Goal: Information Seeking & Learning: Check status

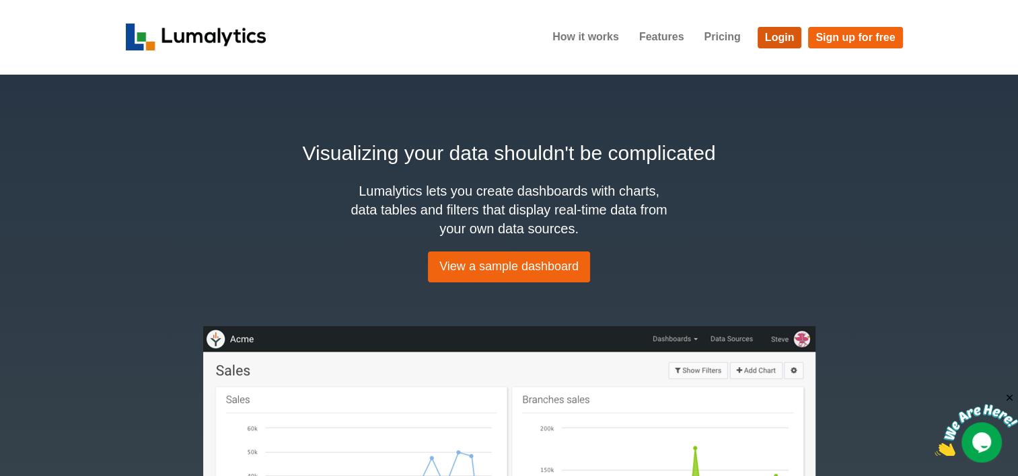
click at [783, 38] on link "Login" at bounding box center [780, 38] width 44 height 22
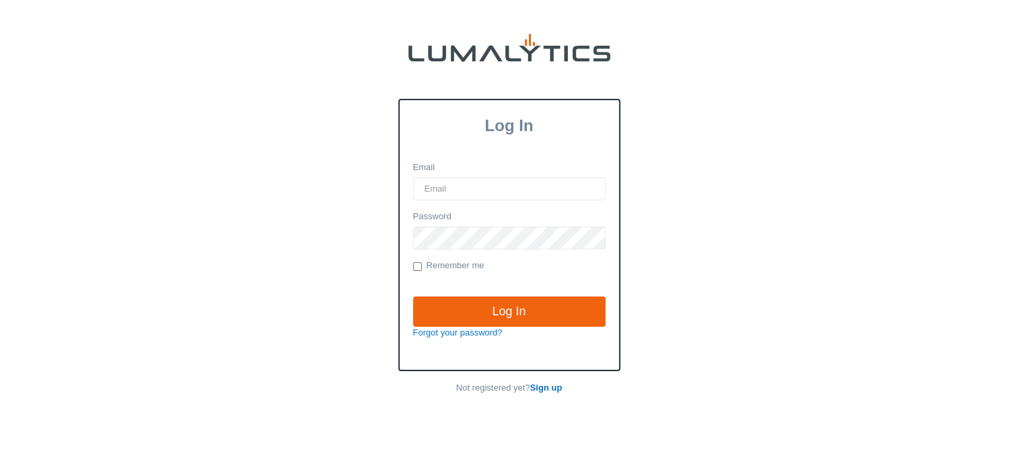
click at [455, 184] on input "Email" at bounding box center [509, 189] width 192 height 23
type input "twheeler@valleytruckparts.com"
click at [413, 297] on input "Log In" at bounding box center [509, 312] width 192 height 31
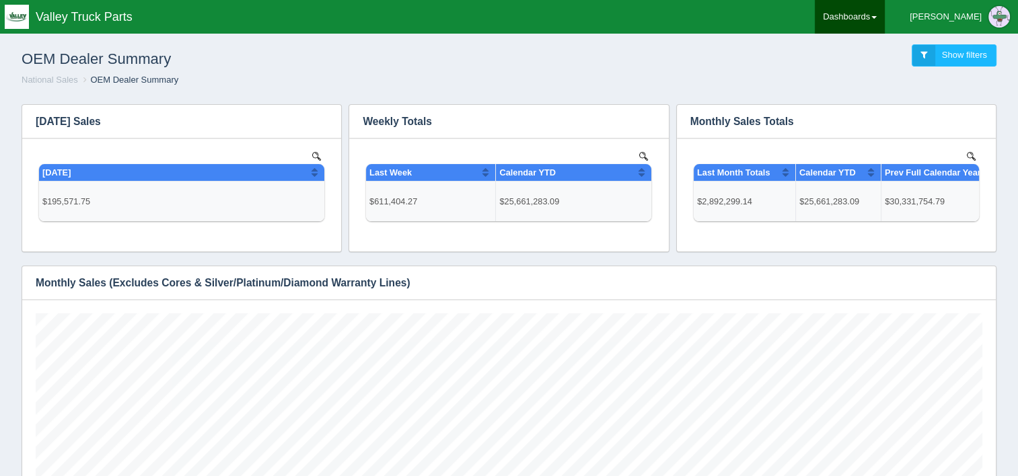
click at [885, 15] on link "Dashboards" at bounding box center [850, 17] width 70 height 34
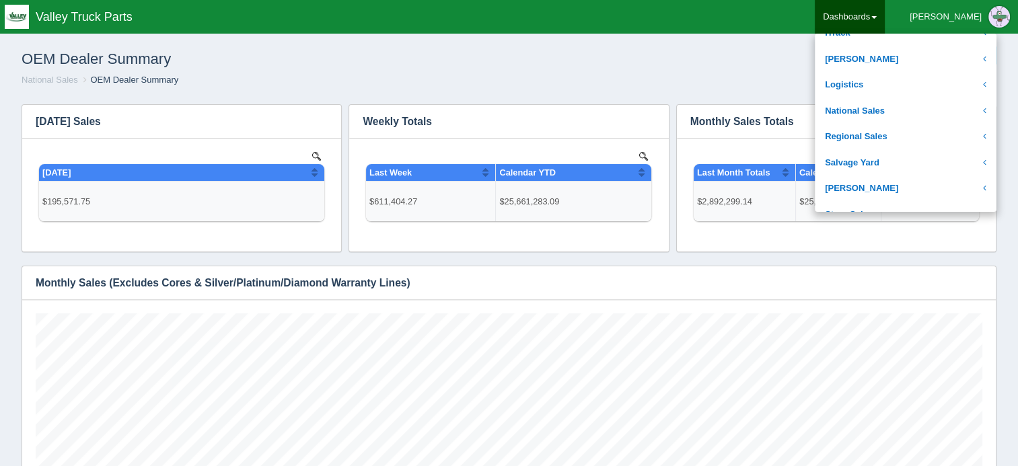
scroll to position [248, 0]
click at [908, 60] on link "[PERSON_NAME]" at bounding box center [906, 59] width 182 height 26
click at [899, 108] on link "Unit Inventory" at bounding box center [906, 111] width 182 height 26
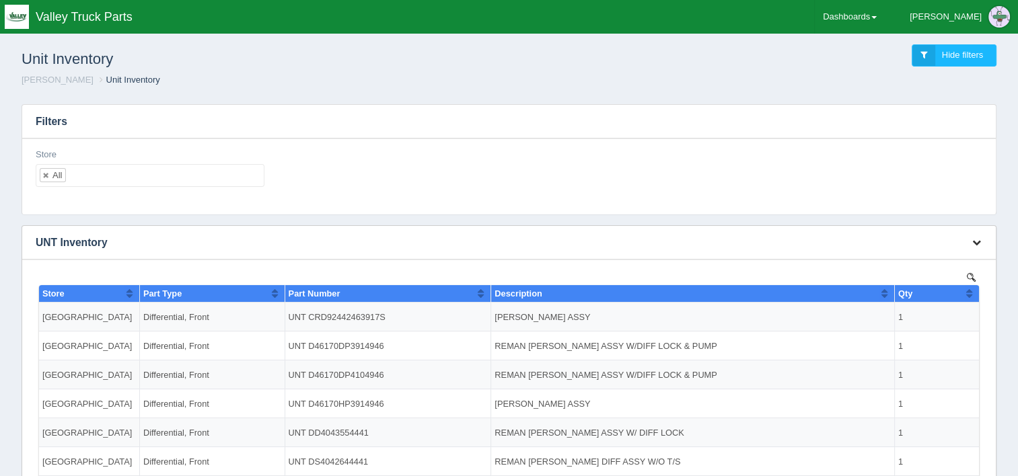
click at [974, 240] on icon "button" at bounding box center [976, 242] width 9 height 9
click at [940, 283] on link "View all results" at bounding box center [932, 283] width 108 height 20
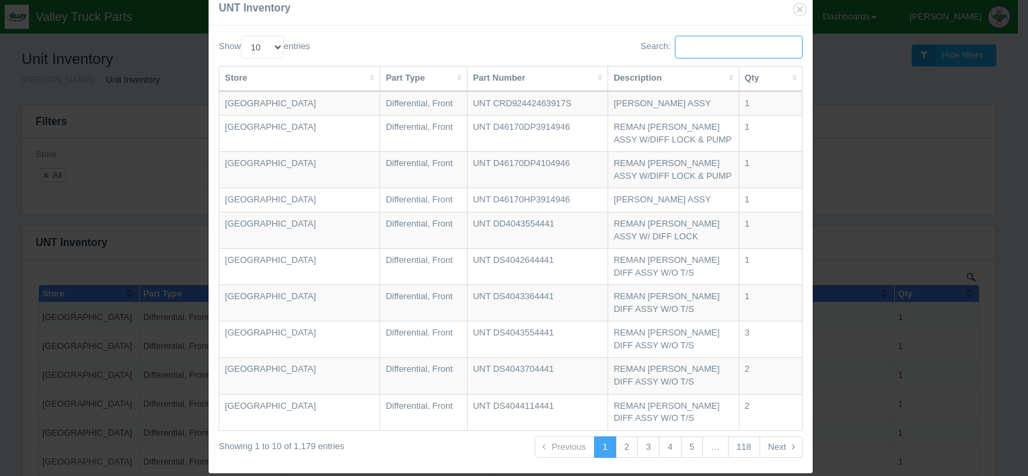
click at [719, 50] on input "Search:" at bounding box center [739, 47] width 128 height 23
paste input "RR201453733941"
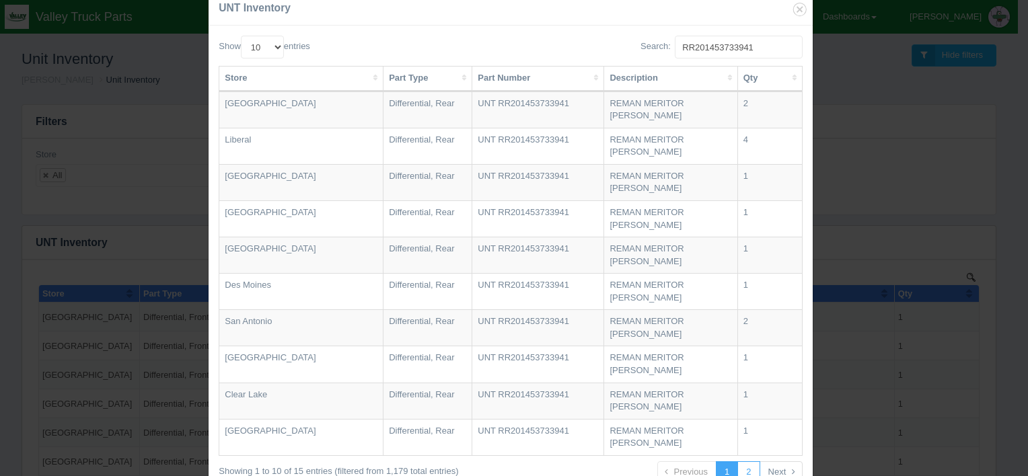
click at [749, 462] on link "2" at bounding box center [749, 473] width 22 height 22
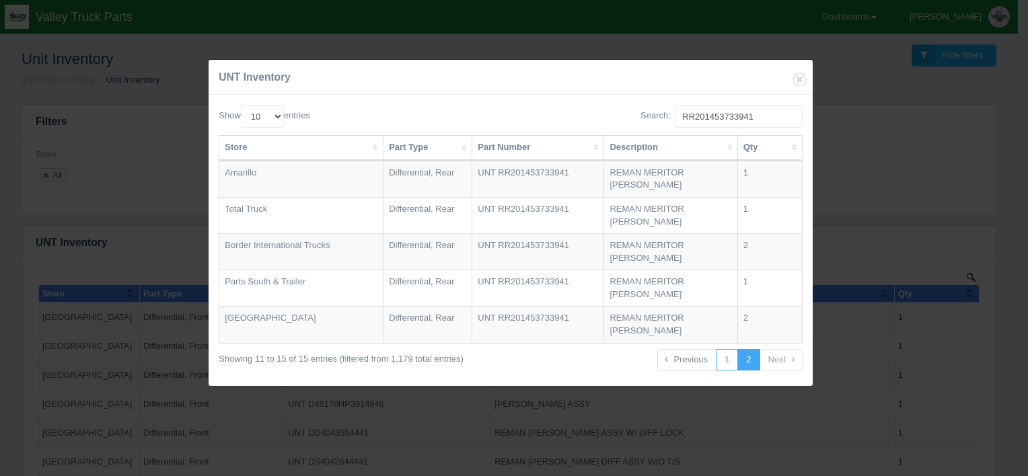
click at [725, 349] on link "1" at bounding box center [727, 360] width 22 height 22
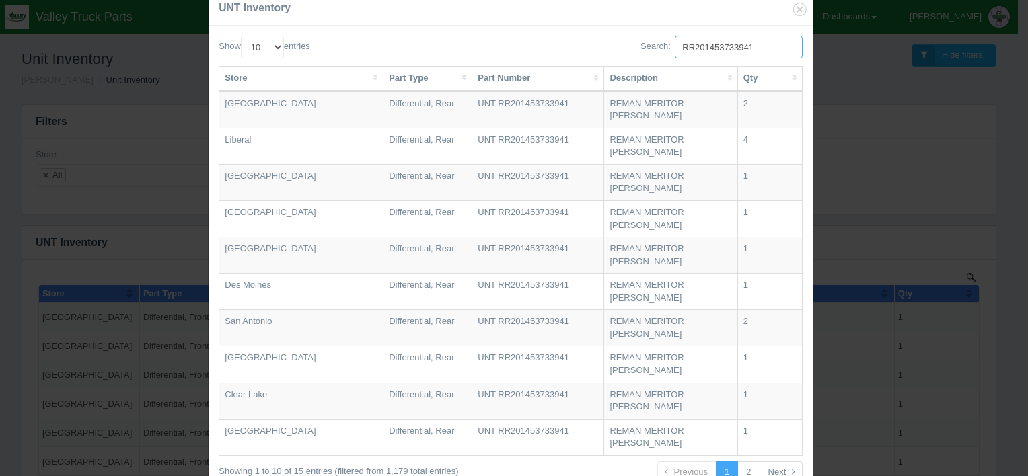
click at [732, 59] on input "RR201453733941" at bounding box center [739, 47] width 128 height 23
paste input "L"
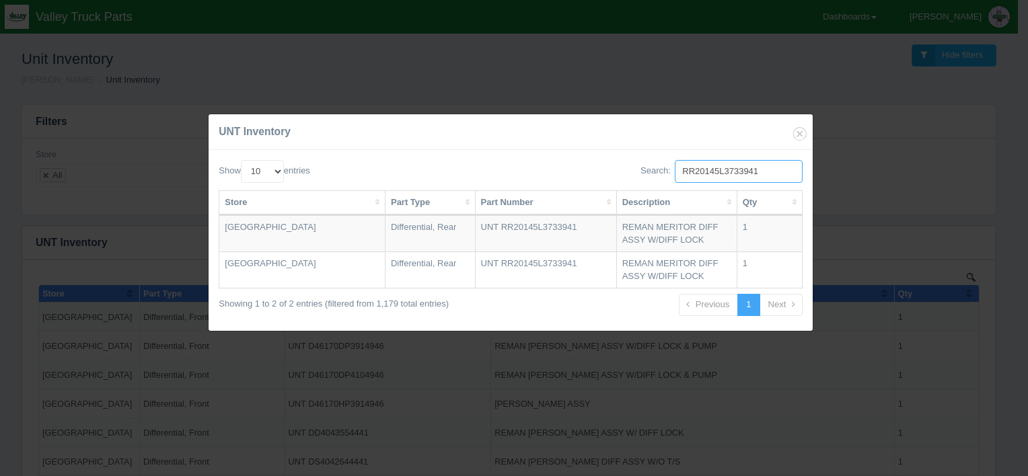
type input "RR20145L3733941"
click at [802, 135] on icon "button" at bounding box center [800, 133] width 19 height 19
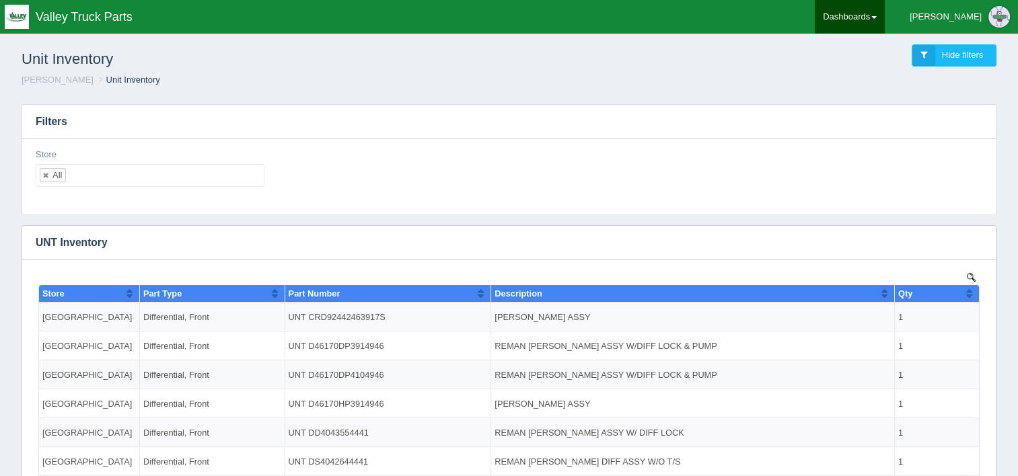
click at [885, 17] on link "Dashboards" at bounding box center [850, 17] width 70 height 34
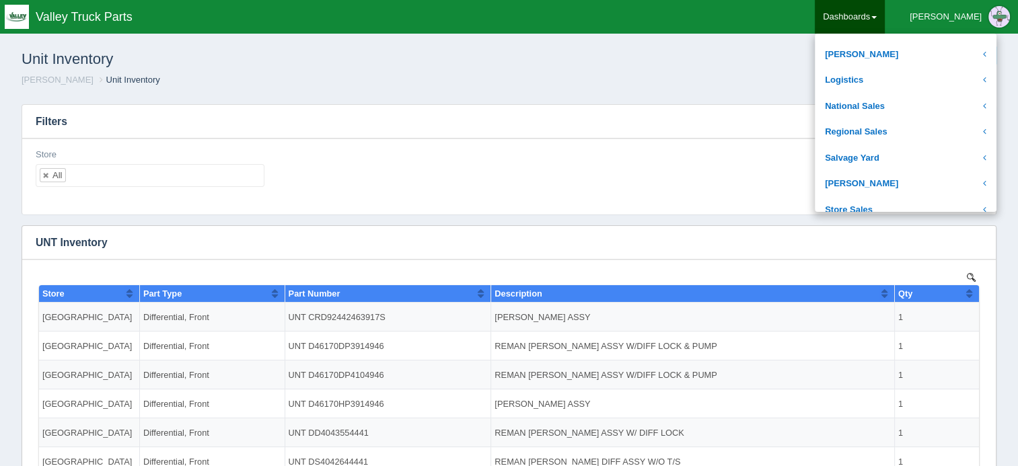
scroll to position [257, 0]
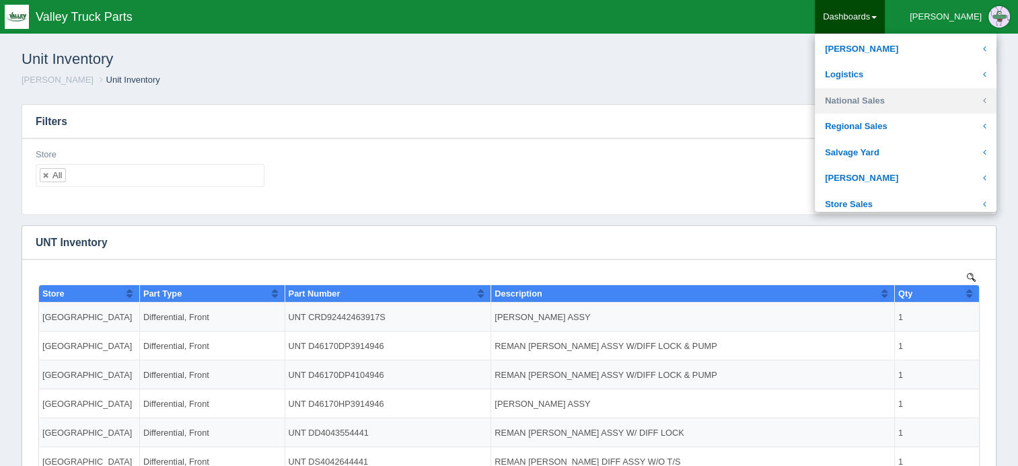
click at [936, 101] on link "National Sales" at bounding box center [906, 101] width 182 height 26
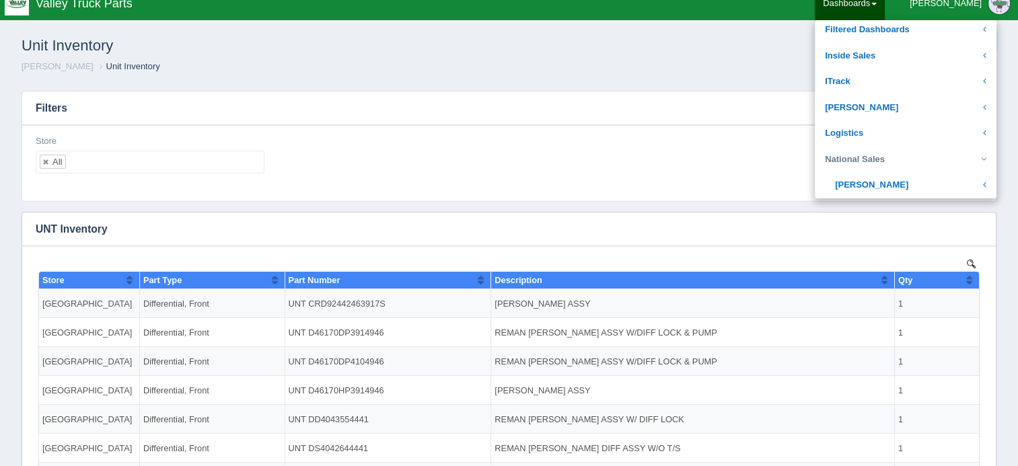
scroll to position [186, 0]
click at [927, 129] on link "Logistics" at bounding box center [906, 133] width 182 height 26
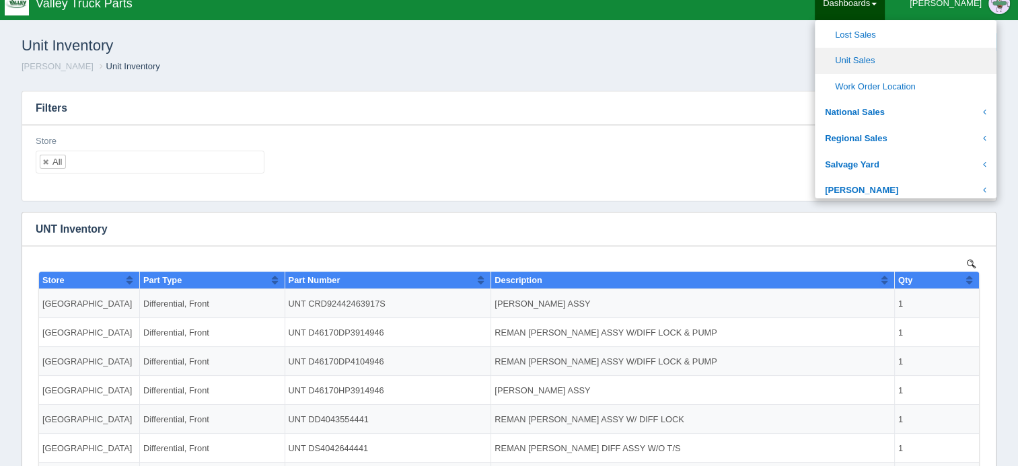
scroll to position [347, 0]
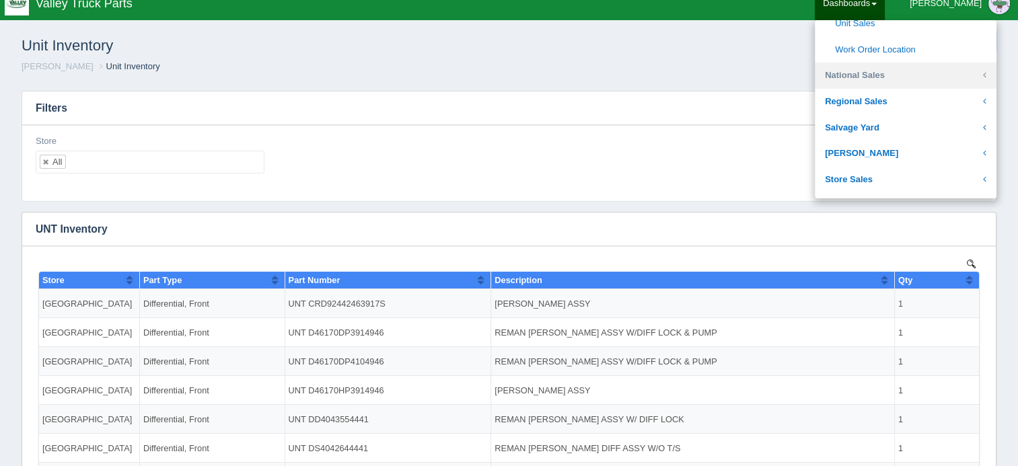
click at [937, 74] on link "National Sales" at bounding box center [906, 76] width 182 height 26
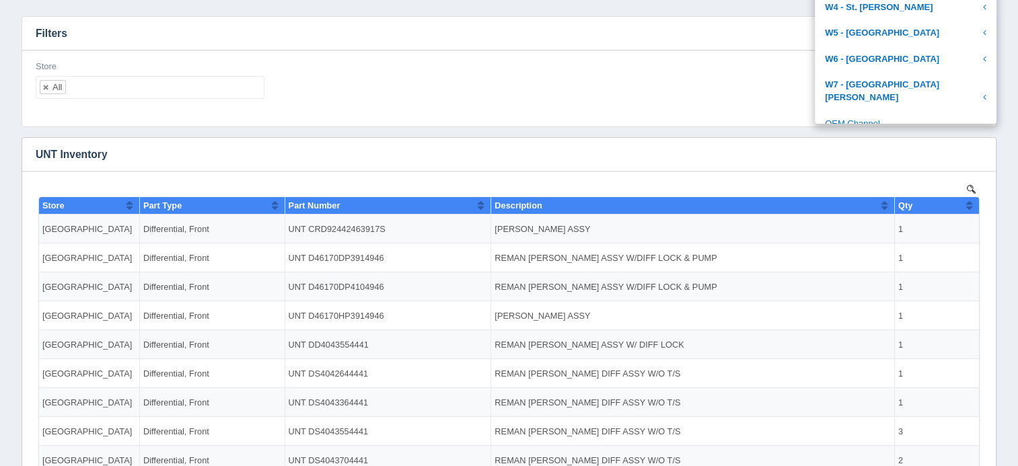
scroll to position [89, 0]
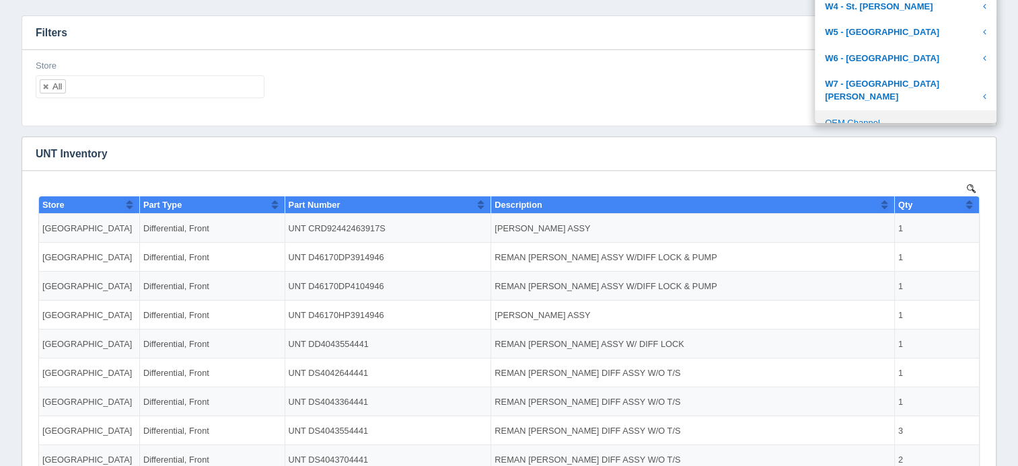
click at [944, 116] on link "OEM Channel" at bounding box center [906, 123] width 182 height 26
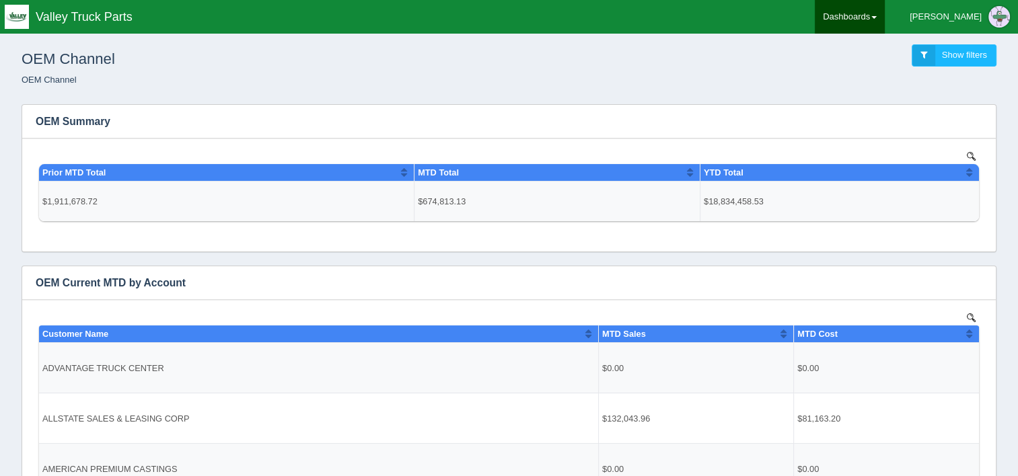
click at [885, 19] on link "Dashboards" at bounding box center [850, 17] width 70 height 34
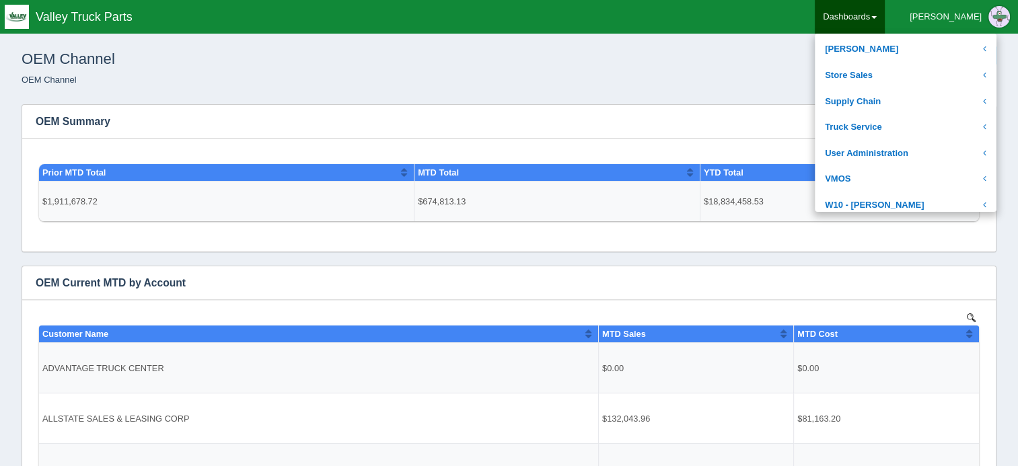
scroll to position [387, 0]
click at [913, 112] on link "Supply Chain" at bounding box center [906, 101] width 182 height 26
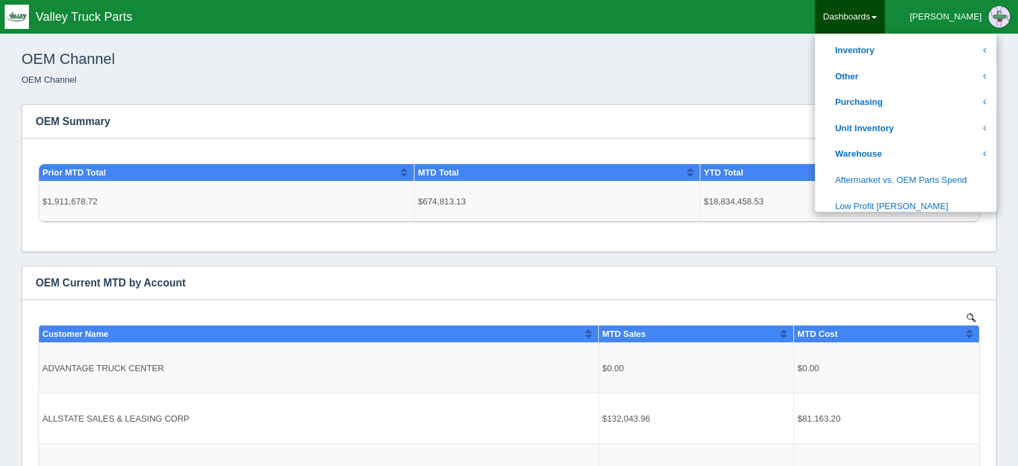
scroll to position [458, 0]
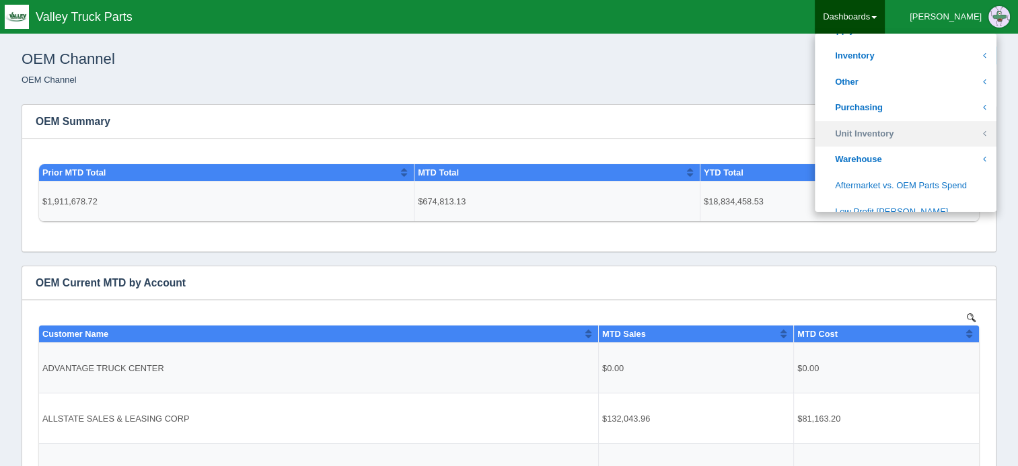
click at [929, 126] on link "Unit Inventory" at bounding box center [906, 134] width 182 height 26
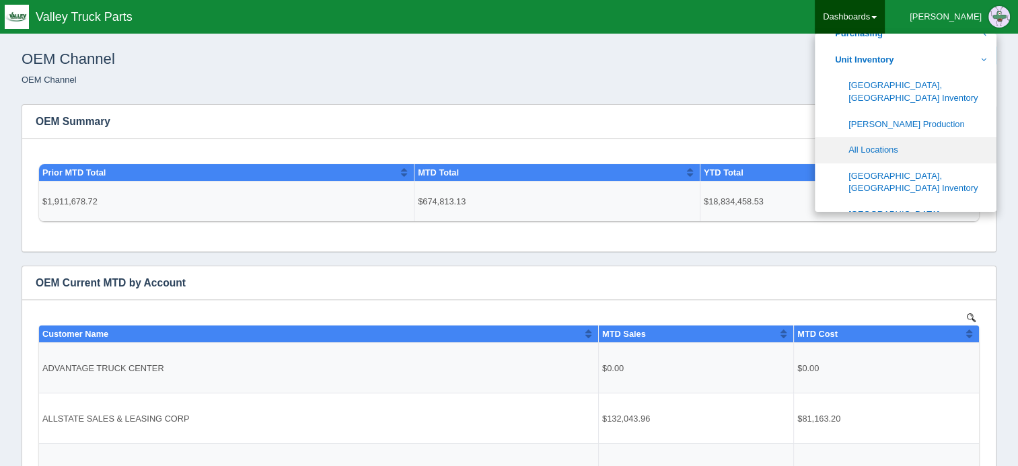
click at [931, 137] on link "All Locations" at bounding box center [906, 150] width 182 height 26
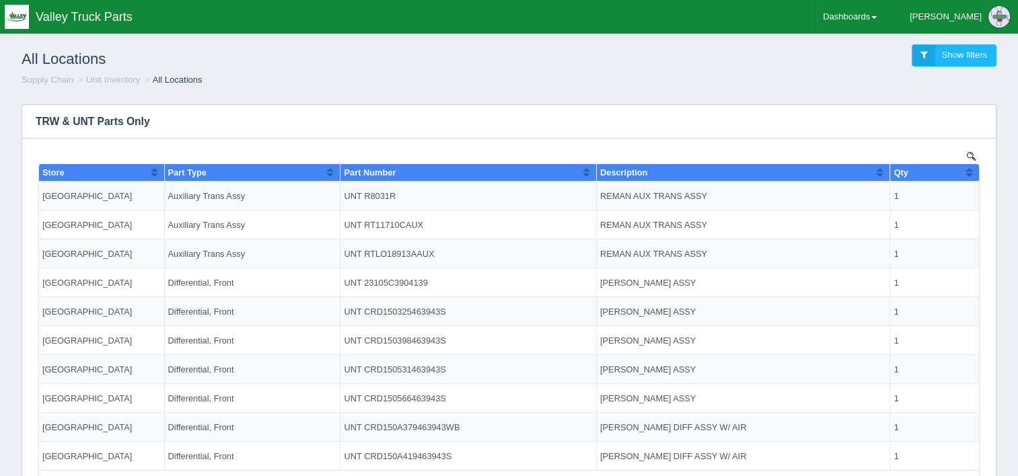
click at [969, 116] on h3 "TRW & UNT Parts Only" at bounding box center [499, 122] width 954 height 34
click at [865, 126] on h3 "TRW & UNT Parts Only" at bounding box center [499, 122] width 954 height 34
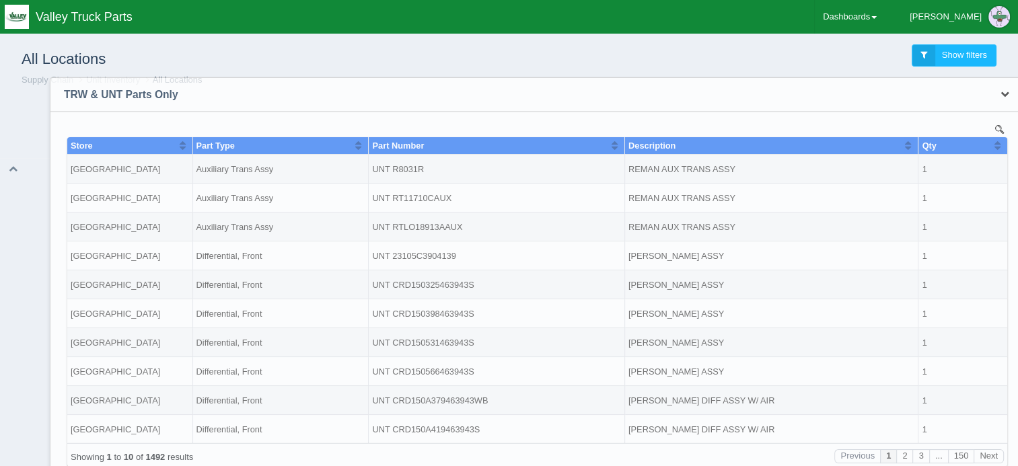
drag, startPoint x: 948, startPoint y: 143, endPoint x: 976, endPoint y: 116, distance: 39.0
click at [976, 116] on div "No data found." at bounding box center [537, 303] width 947 height 382
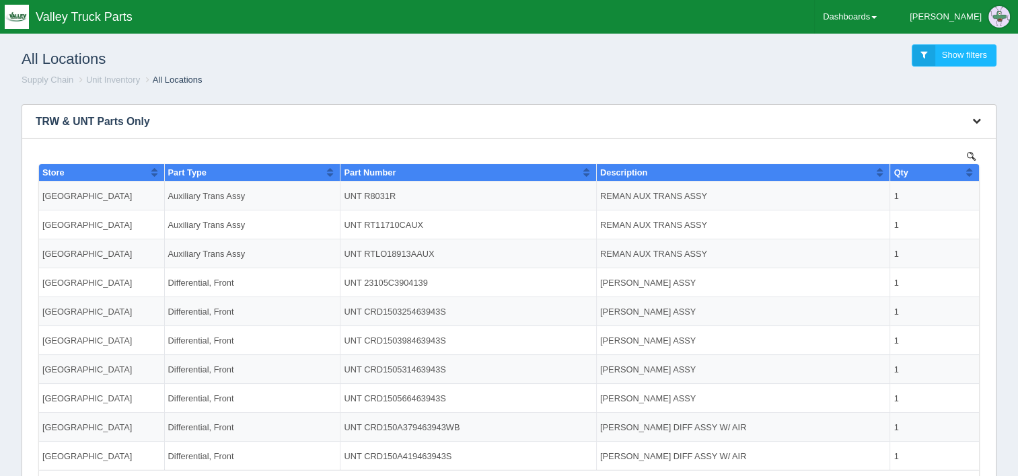
click at [981, 122] on button "button" at bounding box center [977, 121] width 18 height 21
click at [922, 158] on link "View all results" at bounding box center [932, 161] width 108 height 20
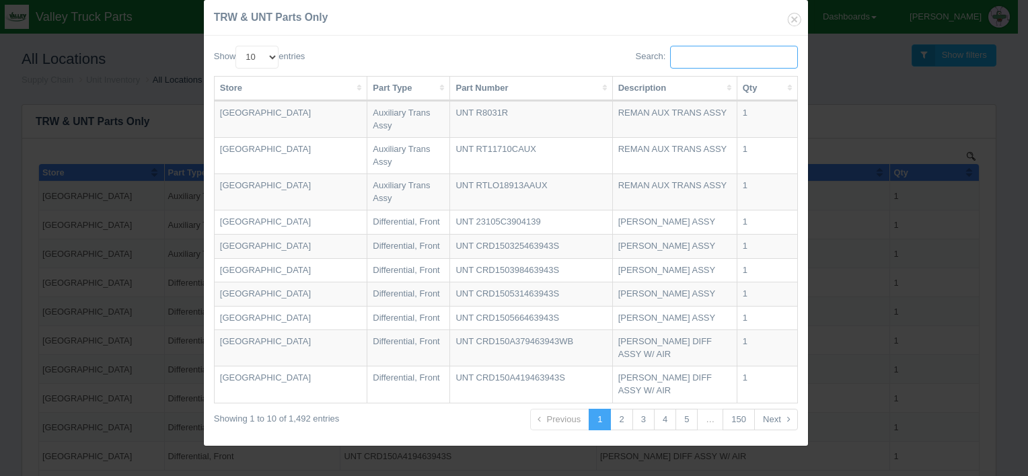
click at [696, 69] on input "Search:" at bounding box center [734, 57] width 128 height 23
paste input "2324334"
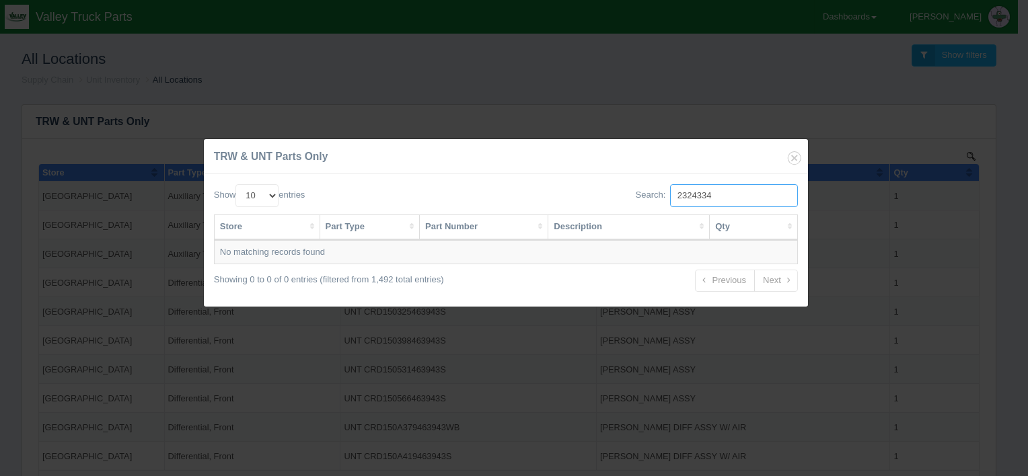
click at [736, 190] on input "2324334" at bounding box center [734, 195] width 128 height 23
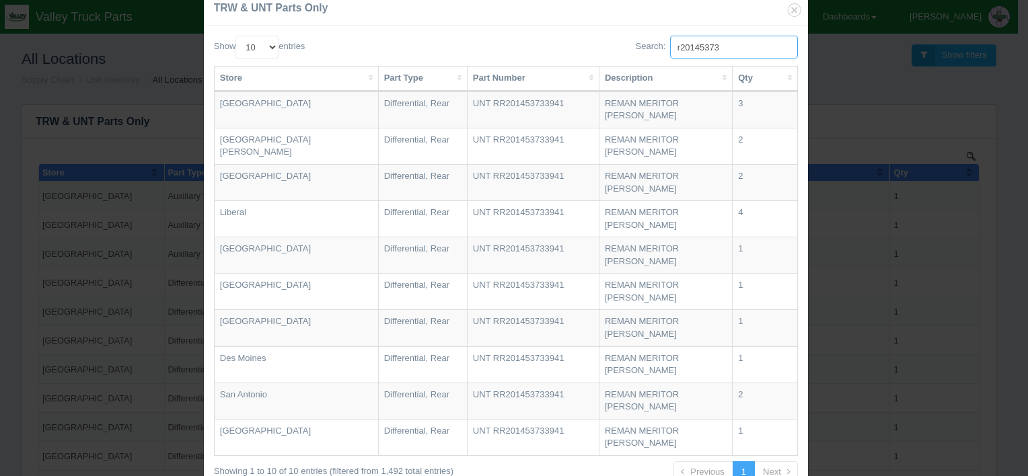
click at [713, 59] on input "r20145373" at bounding box center [734, 47] width 128 height 23
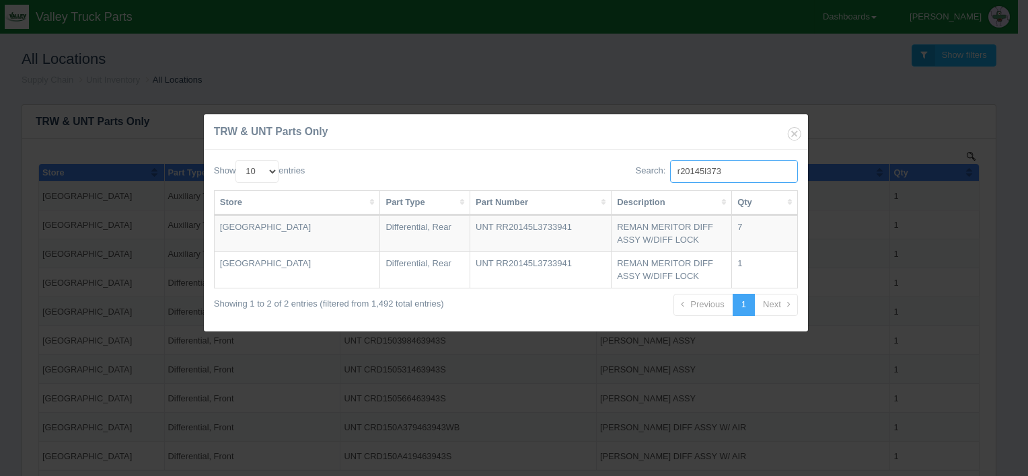
type input "r20145l373"
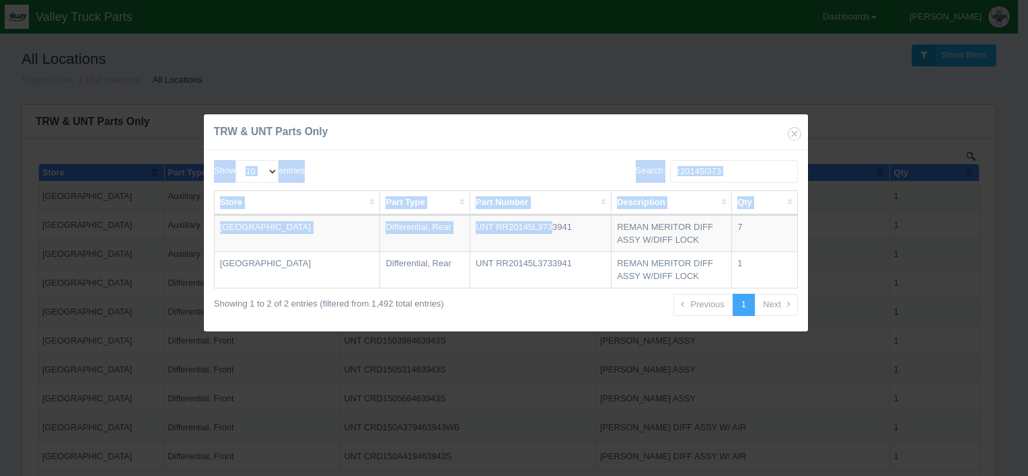
drag, startPoint x: 630, startPoint y: 121, endPoint x: 492, endPoint y: 231, distance: 176.7
click at [492, 231] on div "TRW & UNT Parts Only Show 10 25 50 100 entries Search: r20145l373 Store Part Ty…" at bounding box center [506, 223] width 606 height 218
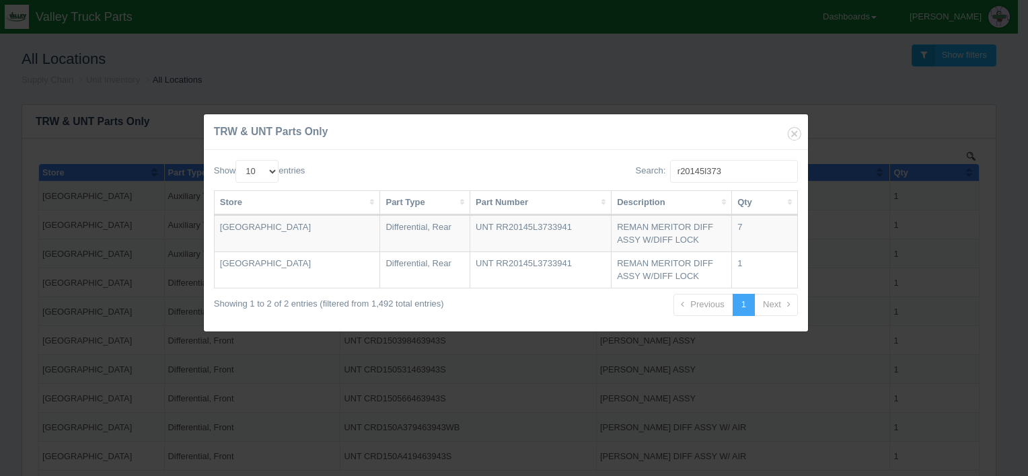
click at [612, 306] on div "Previous 1 Next" at bounding box center [630, 307] width 336 height 28
click at [797, 131] on icon "button" at bounding box center [794, 133] width 19 height 19
